Goal: Navigation & Orientation: Go to known website

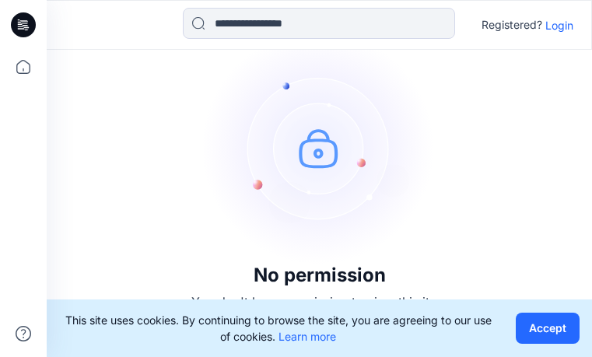
scroll to position [47, 0]
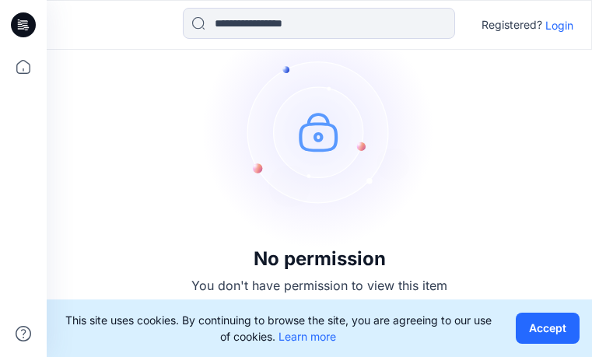
click at [545, 346] on div "This site uses cookies. By continuing to browse the site, you are agreeing to o…" at bounding box center [319, 328] width 545 height 58
click at [541, 340] on button "Accept" at bounding box center [548, 328] width 64 height 31
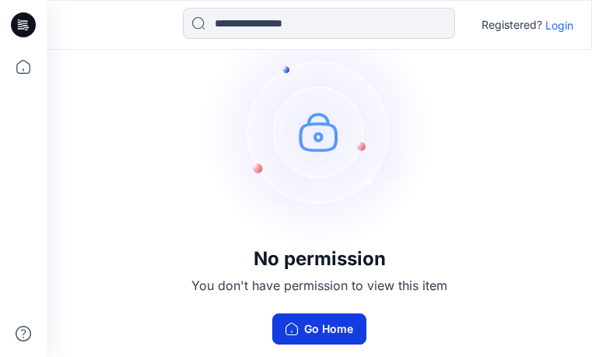
click at [320, 324] on button "Go Home" at bounding box center [319, 328] width 94 height 31
